Goal: Entertainment & Leisure: Consume media (video, audio)

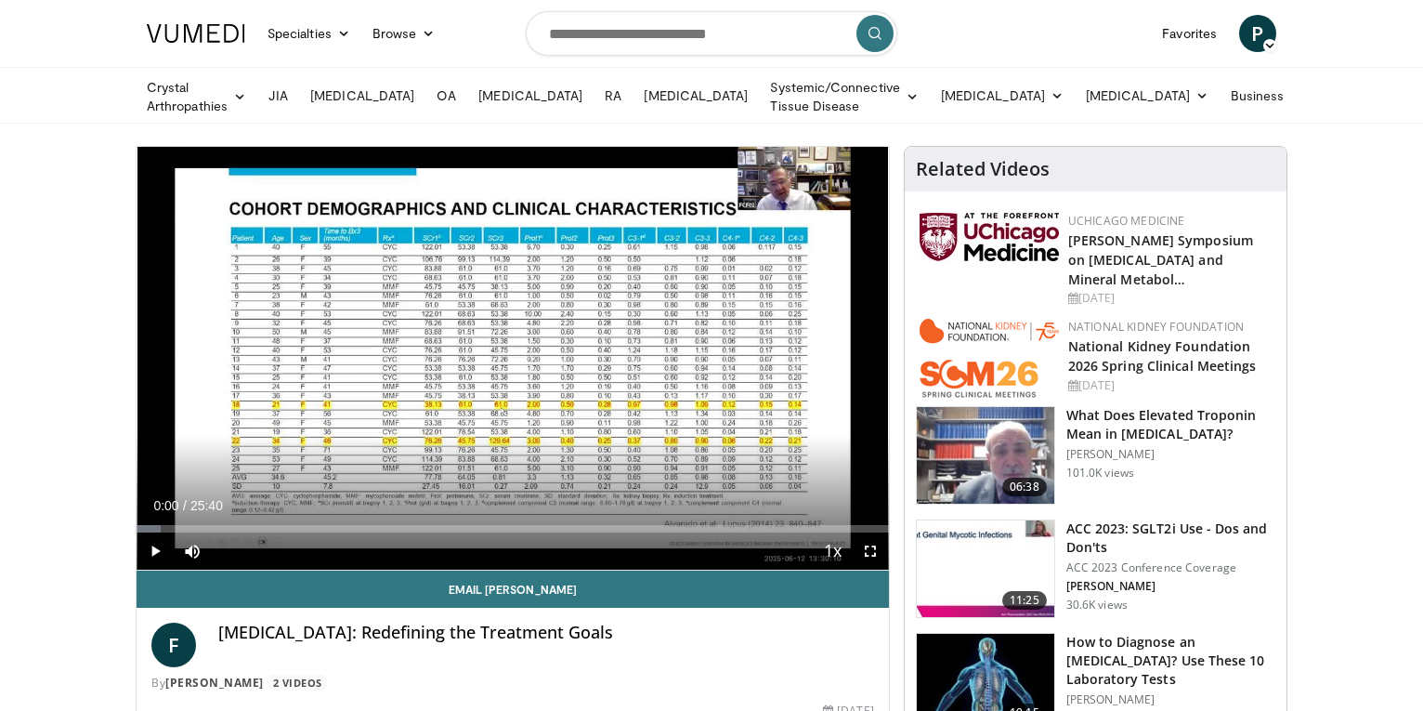
drag, startPoint x: 141, startPoint y: 526, endPoint x: 88, endPoint y: 529, distance: 53.0
click at [541, 543] on div "Current Time 0:07 / Duration 25:40 Pause Skip Backward Skip Forward Mute 0% Loa…" at bounding box center [513, 550] width 752 height 37
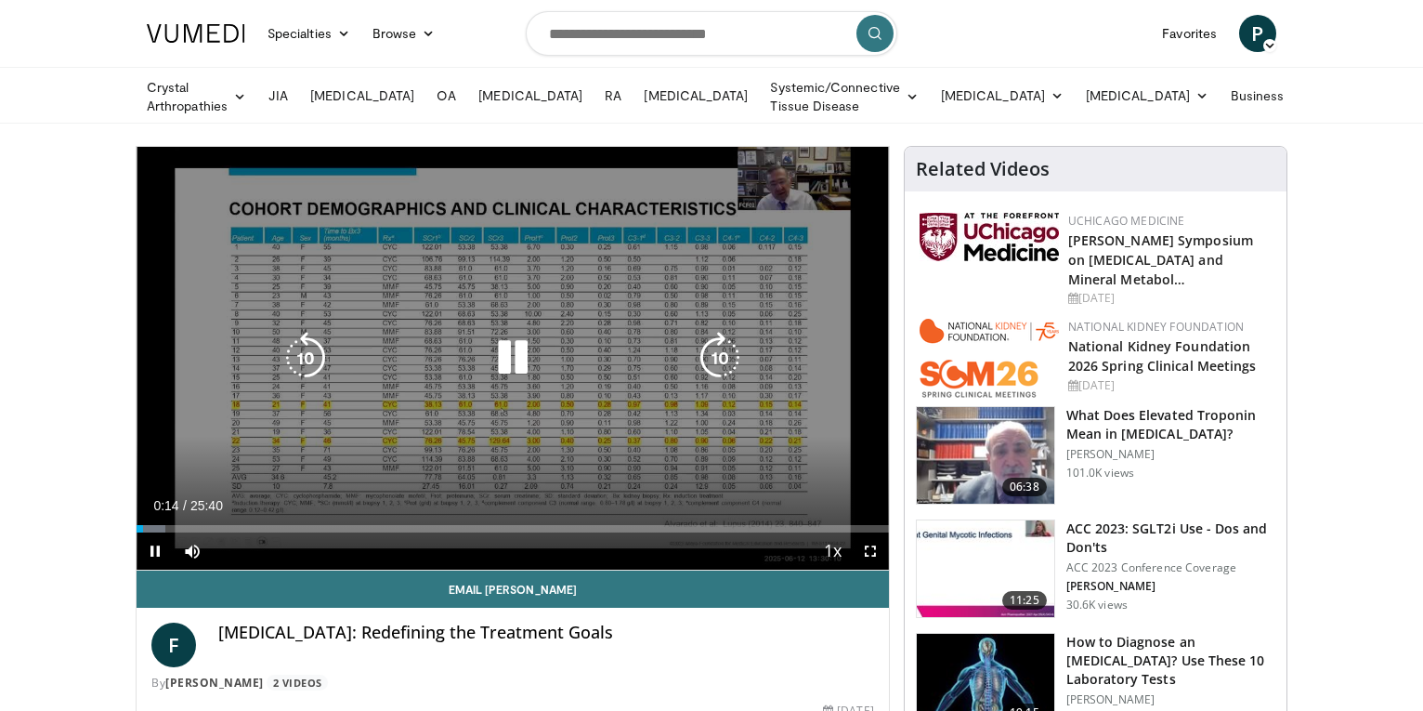
click at [675, 230] on div "10 seconds Tap to unmute" at bounding box center [513, 358] width 752 height 423
click at [479, 464] on div "10 seconds Tap to unmute" at bounding box center [513, 358] width 752 height 423
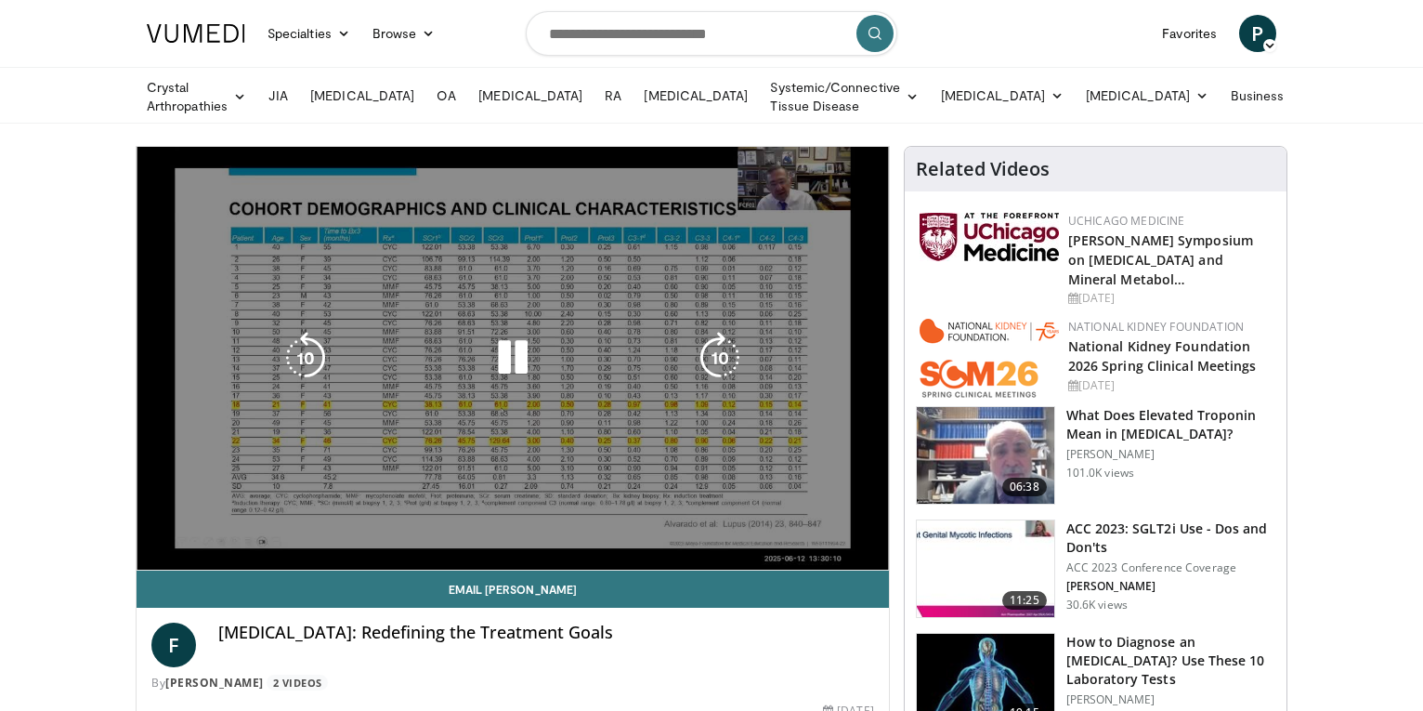
drag, startPoint x: 635, startPoint y: 217, endPoint x: 479, endPoint y: 460, distance: 288.4
click at [479, 460] on div "10 seconds Tap to unmute" at bounding box center [513, 358] width 752 height 423
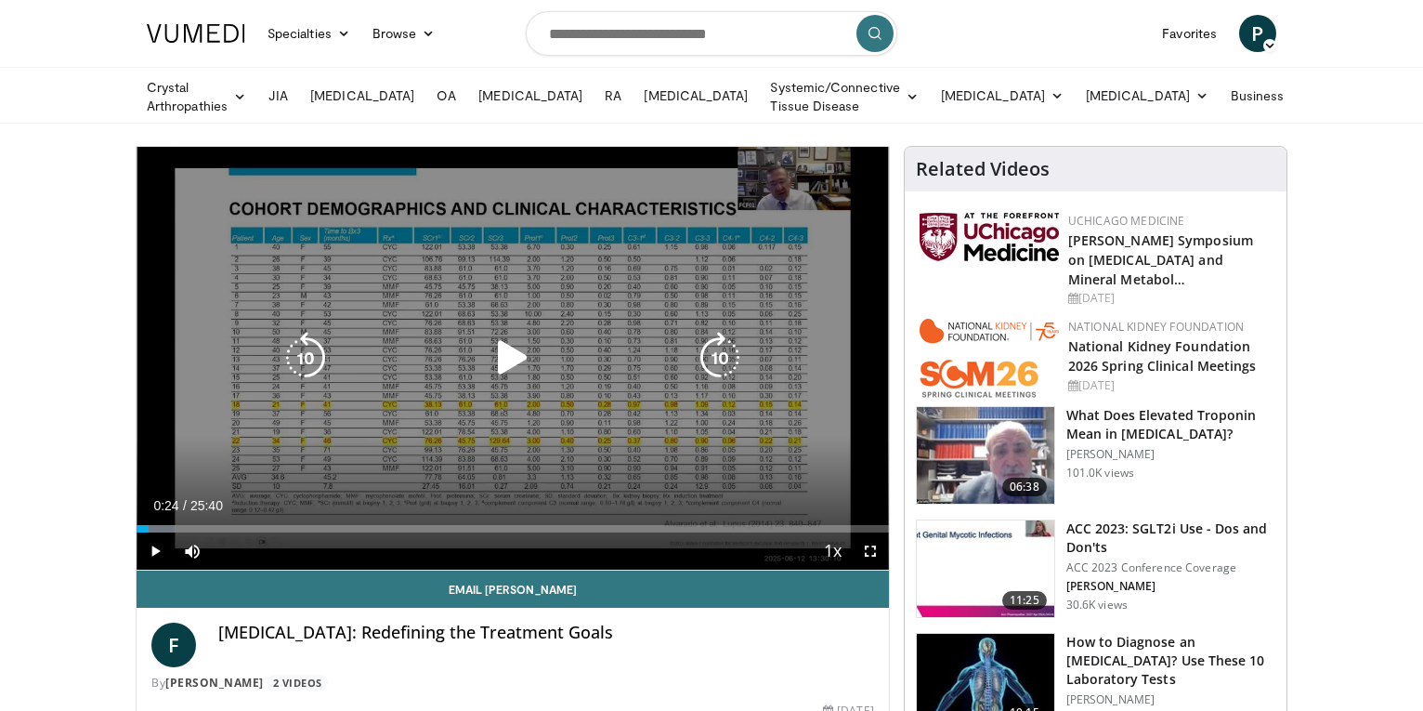
scroll to position [464, 0]
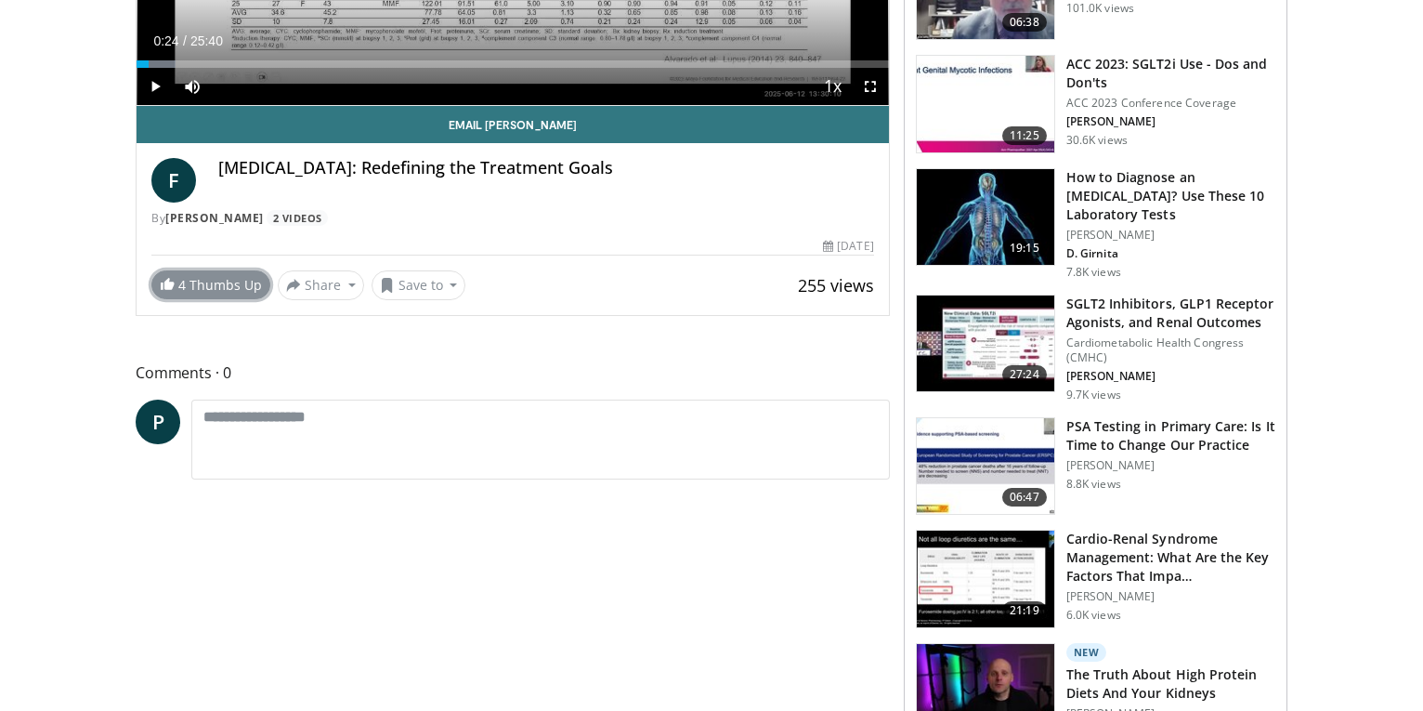
click at [236, 289] on link "4 Thumbs Up" at bounding box center [210, 284] width 119 height 29
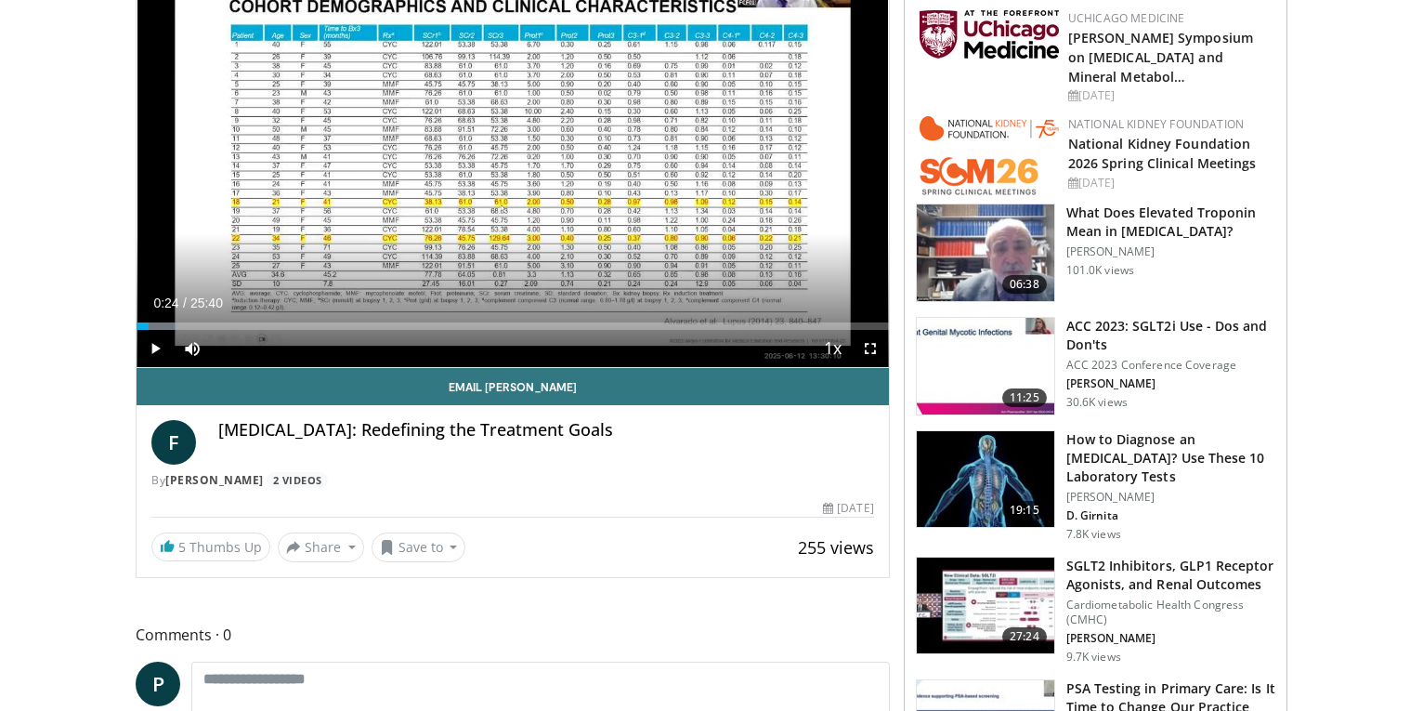
scroll to position [186, 0]
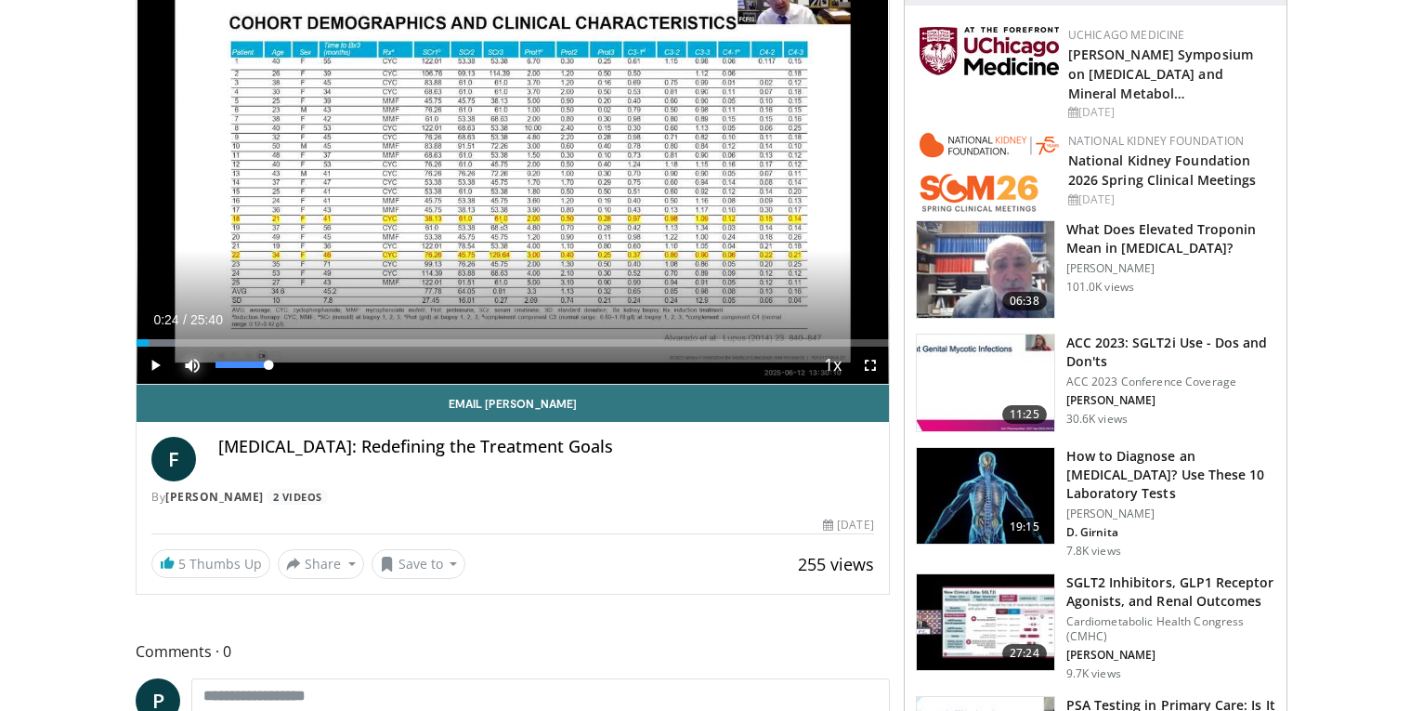
click at [190, 360] on span "Video Player" at bounding box center [192, 365] width 37 height 37
click at [419, 443] on h4 "[MEDICAL_DATA]: Redefining the Treatment Goals" at bounding box center [546, 447] width 656 height 20
click at [164, 451] on span "F" at bounding box center [173, 459] width 45 height 45
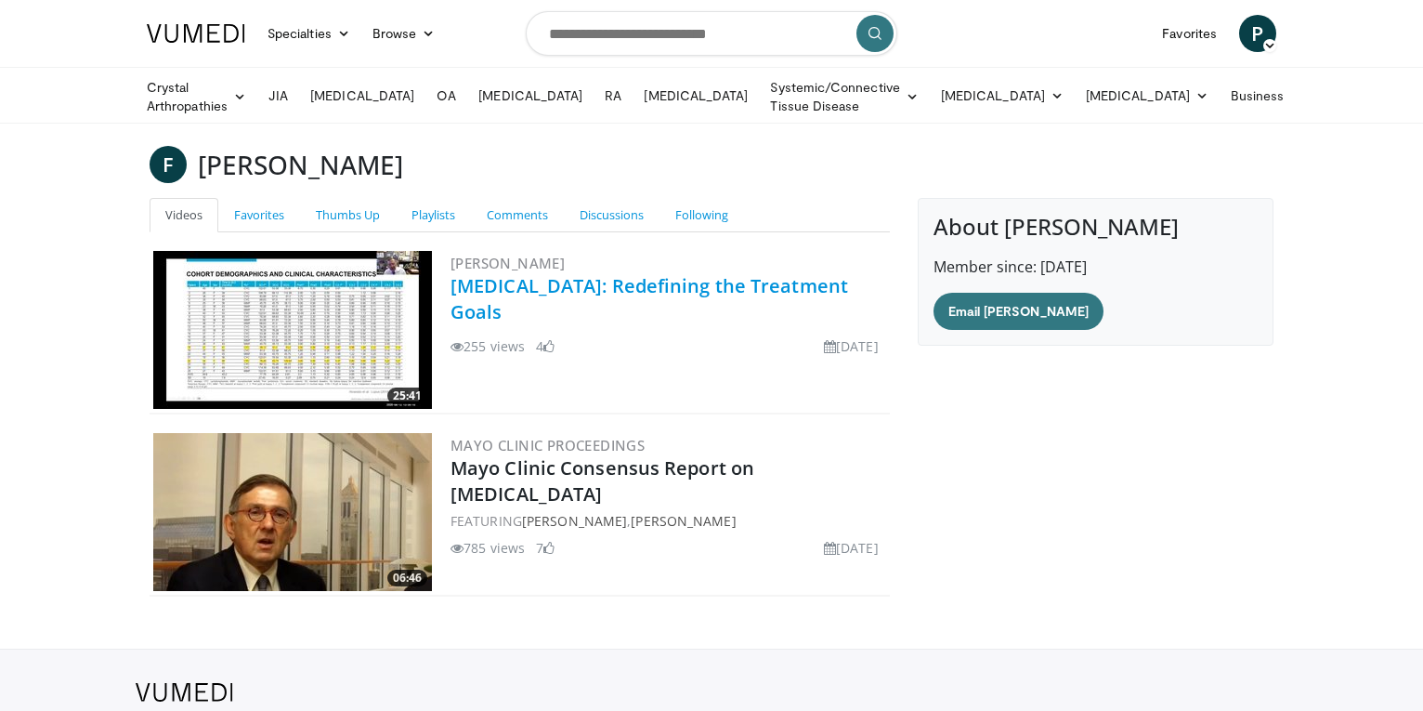
click at [582, 276] on link "[MEDICAL_DATA]: Redefining the Treatment Goals" at bounding box center [650, 298] width 398 height 51
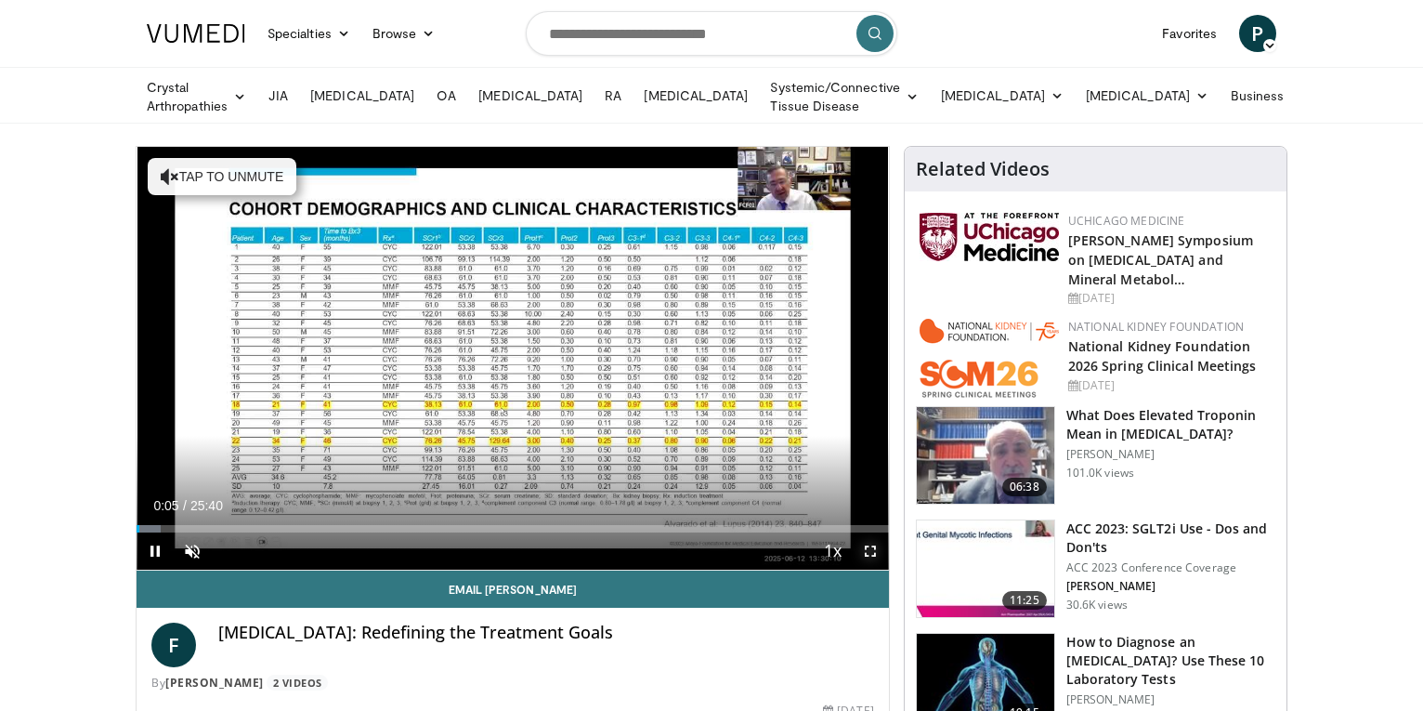
click at [867, 545] on span "Video Player" at bounding box center [870, 550] width 37 height 37
